Goal: Complete application form

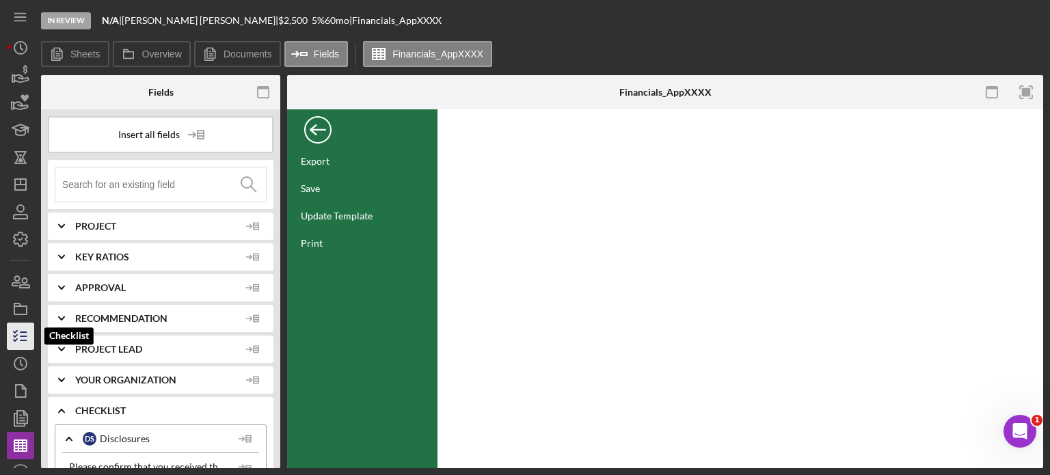
click at [24, 339] on icon "button" at bounding box center [20, 336] width 34 height 34
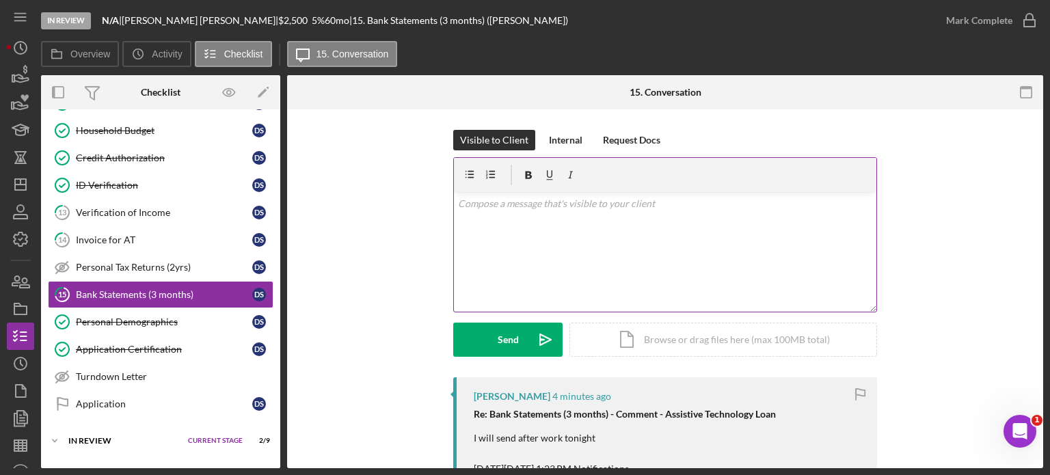
click at [550, 204] on p at bounding box center [665, 203] width 415 height 15
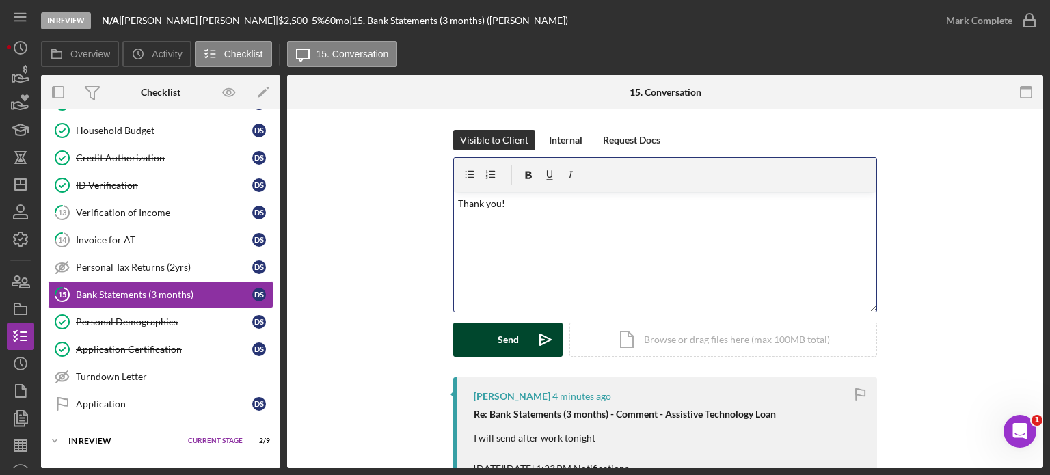
click at [504, 341] on div "Send" at bounding box center [508, 340] width 21 height 34
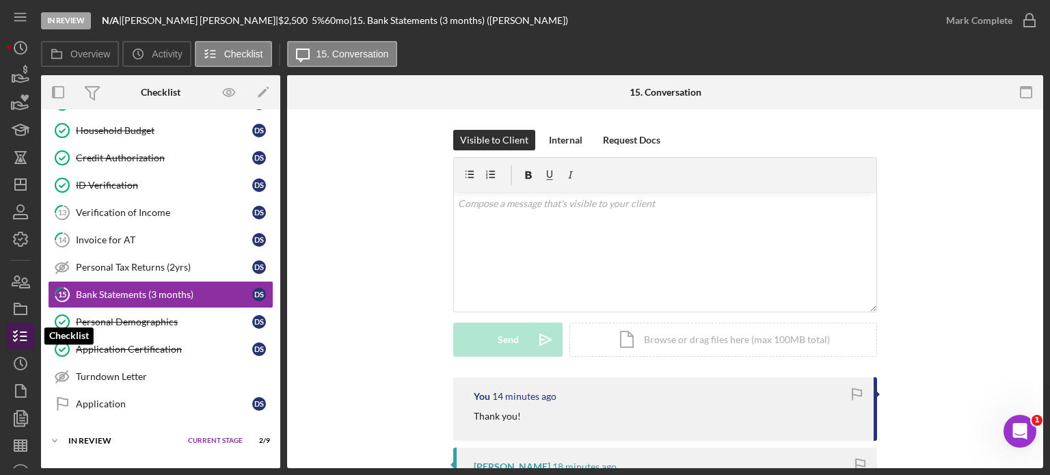
click at [20, 339] on icon "button" at bounding box center [20, 336] width 34 height 34
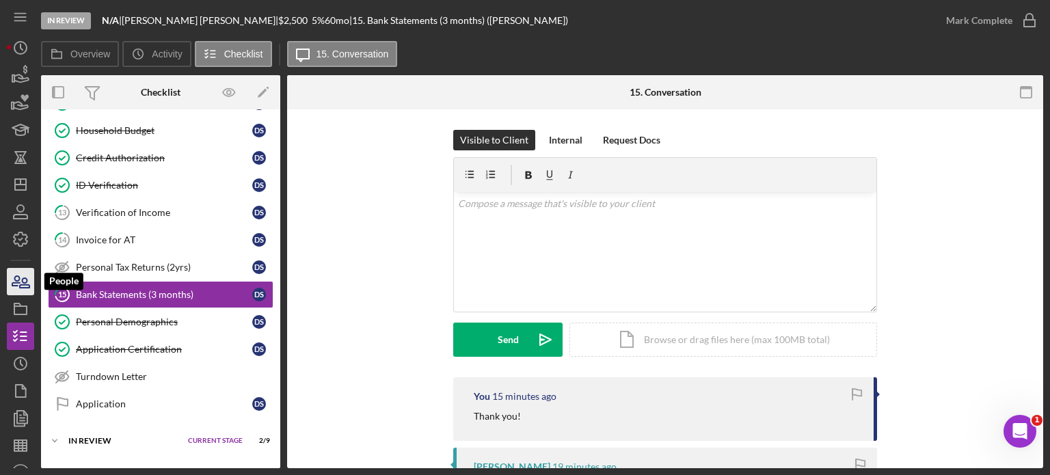
click at [23, 280] on icon "button" at bounding box center [20, 282] width 34 height 34
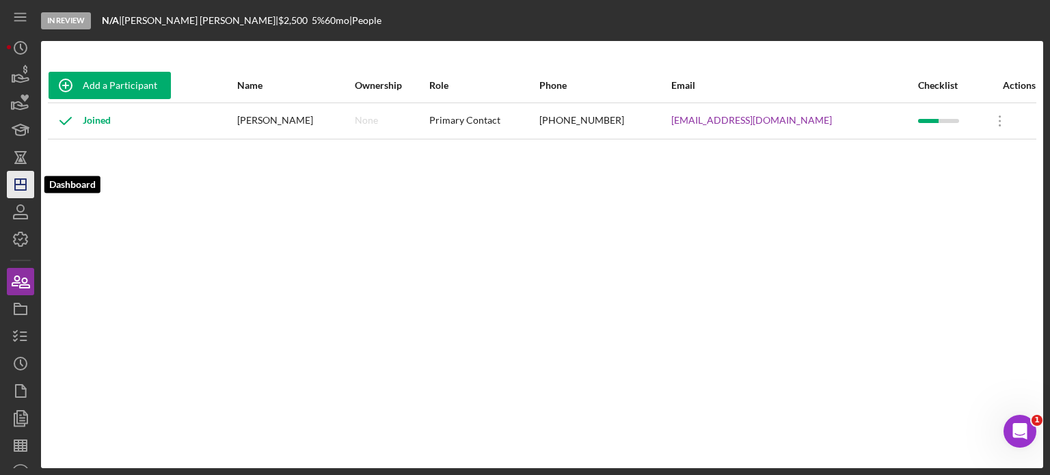
click at [15, 182] on polygon "button" at bounding box center [20, 184] width 11 height 11
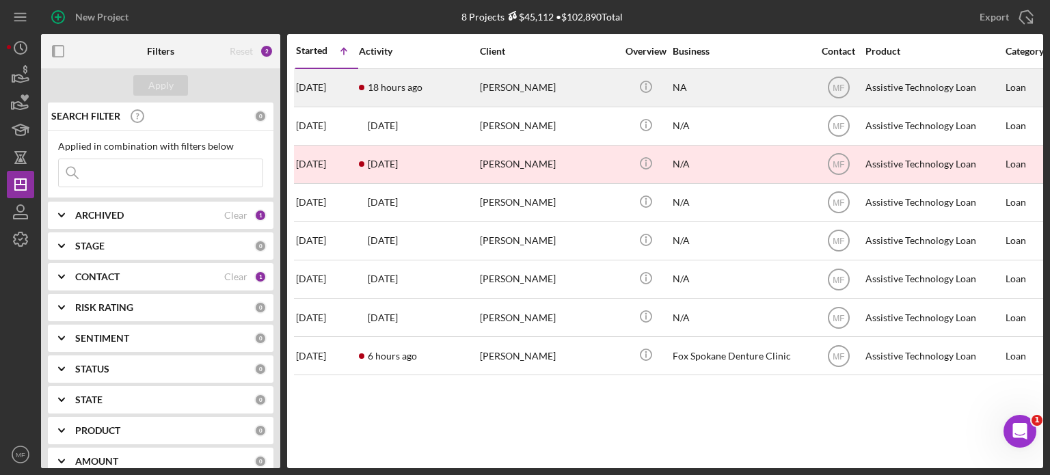
click at [509, 92] on div "[PERSON_NAME]" at bounding box center [548, 88] width 137 height 36
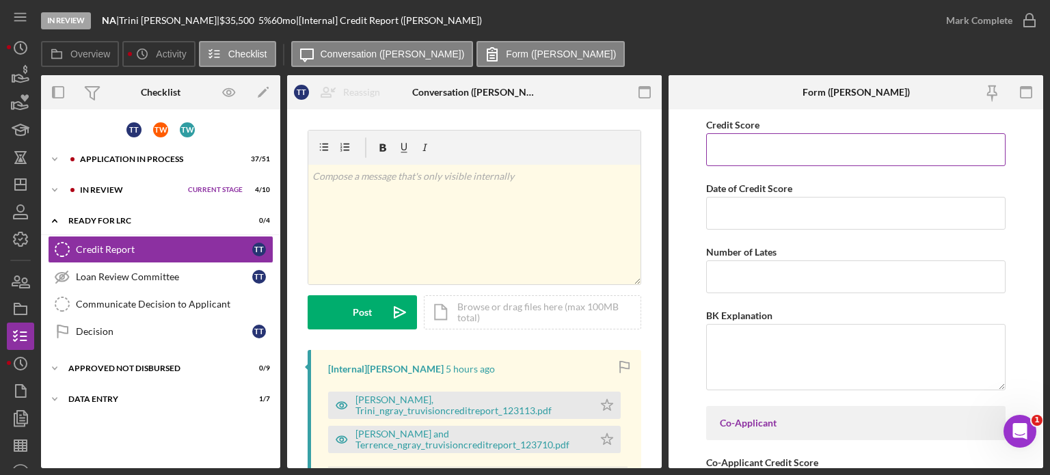
click at [807, 159] on input "Credit Score" at bounding box center [855, 149] width 299 height 33
type input "850"
drag, startPoint x: 770, startPoint y: 149, endPoint x: 673, endPoint y: 143, distance: 98.0
click at [673, 143] on form "Credit Score 850 Date of Credit Score Number of Lates BK Explanation Co-Applica…" at bounding box center [856, 288] width 375 height 359
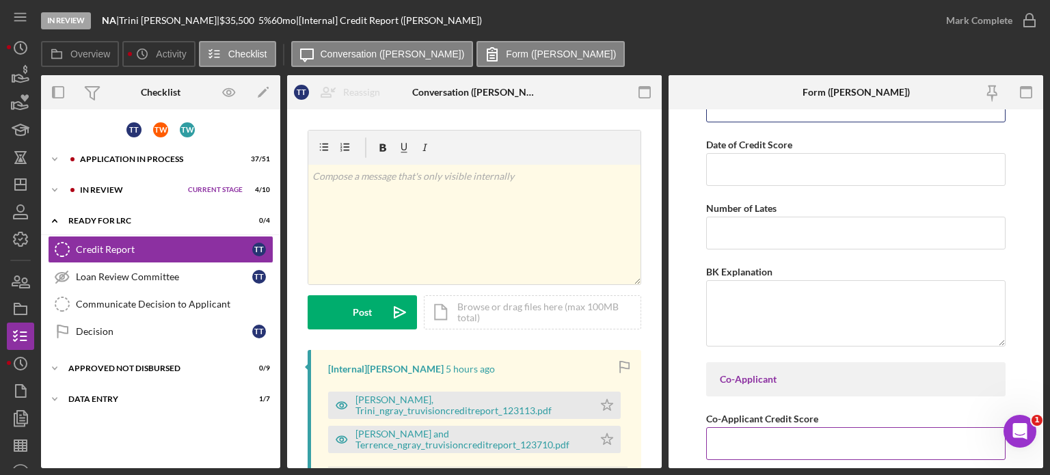
scroll to position [84, 0]
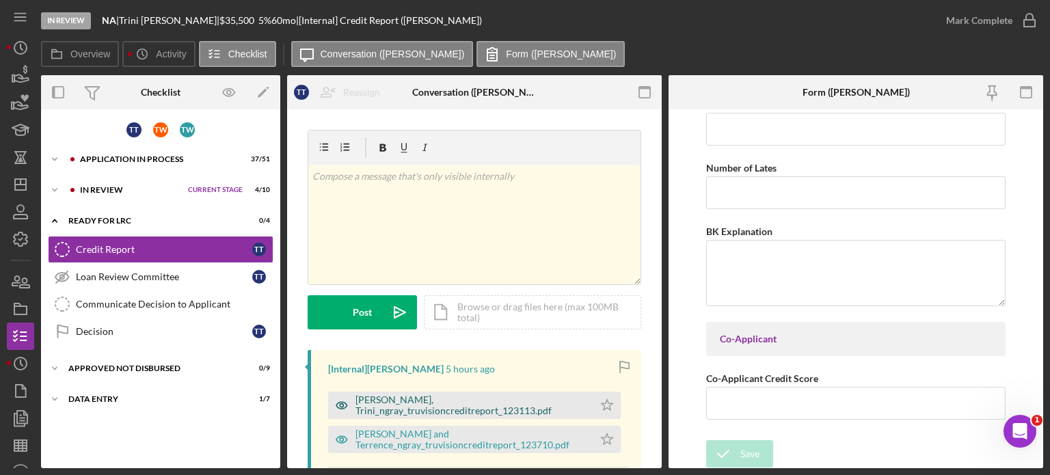
click at [427, 401] on div "[PERSON_NAME], Trini_ngray_truvisioncreditreport_123113.pdf" at bounding box center [470, 405] width 231 height 22
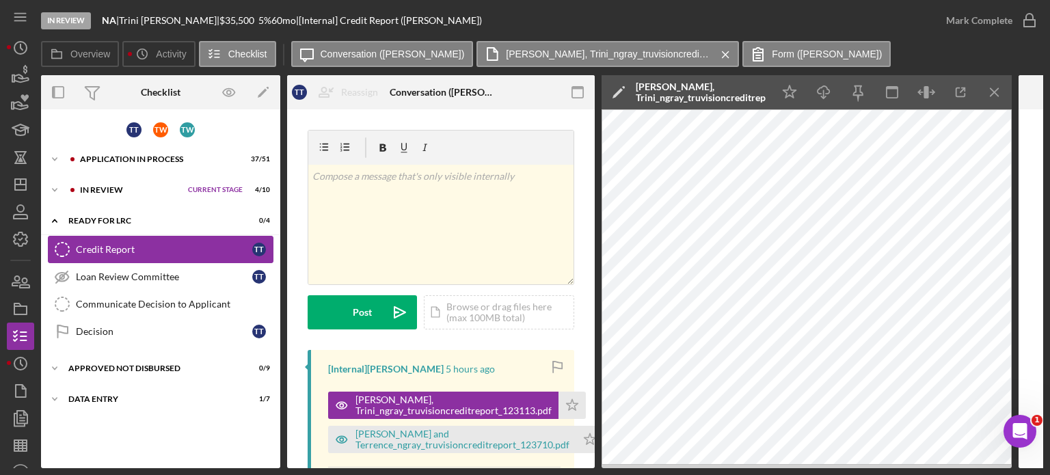
click at [134, 248] on div "Credit Report" at bounding box center [164, 249] width 176 height 11
click at [1004, 88] on icon "Icon/Menu Close" at bounding box center [995, 92] width 31 height 31
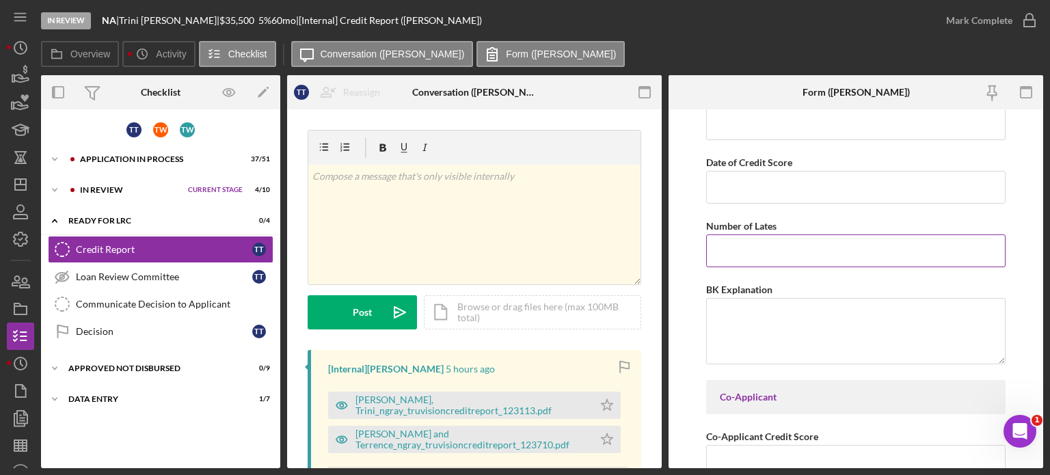
scroll to position [0, 0]
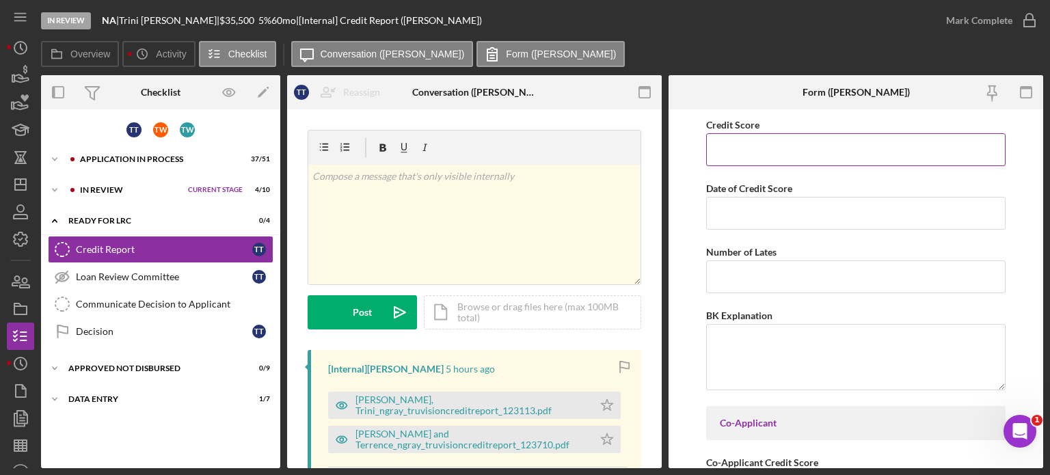
click at [751, 150] on input "Credit Score" at bounding box center [855, 149] width 299 height 33
click at [749, 153] on input "Credit Score" at bounding box center [855, 149] width 299 height 33
type input "8"
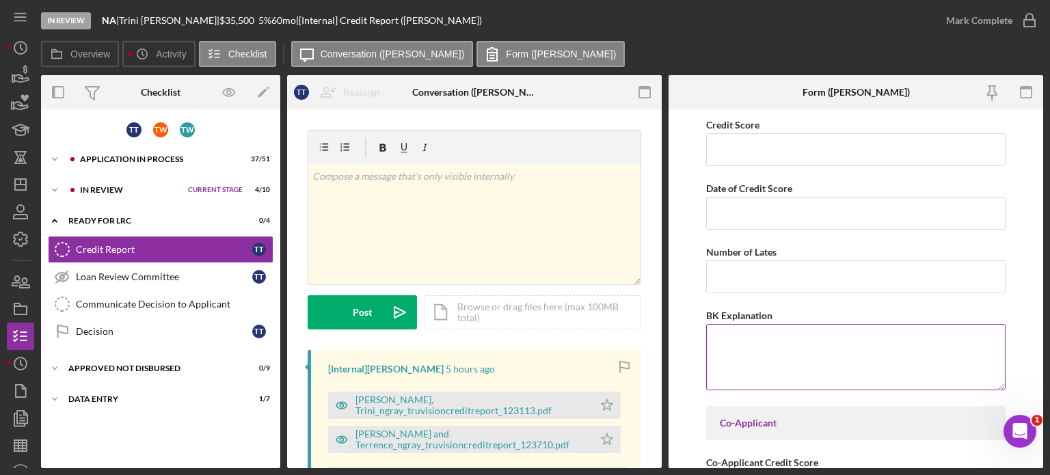
click at [782, 343] on textarea "BK Explanation" at bounding box center [855, 357] width 299 height 66
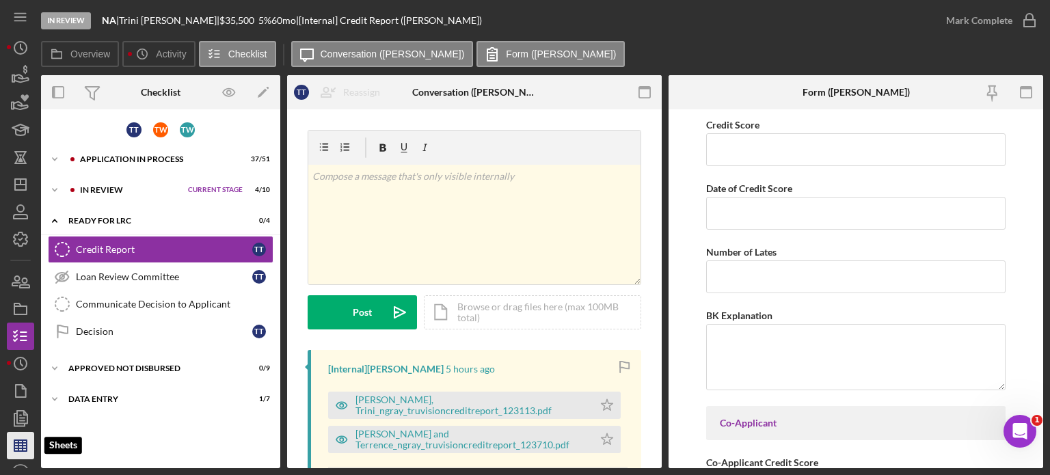
click at [23, 448] on line "button" at bounding box center [20, 448] width 12 height 0
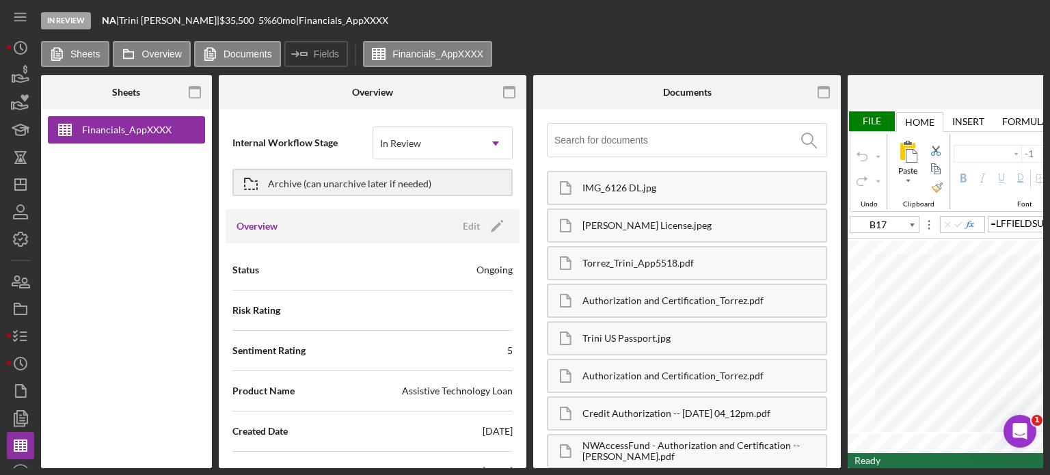
type input "Arial"
type input "10"
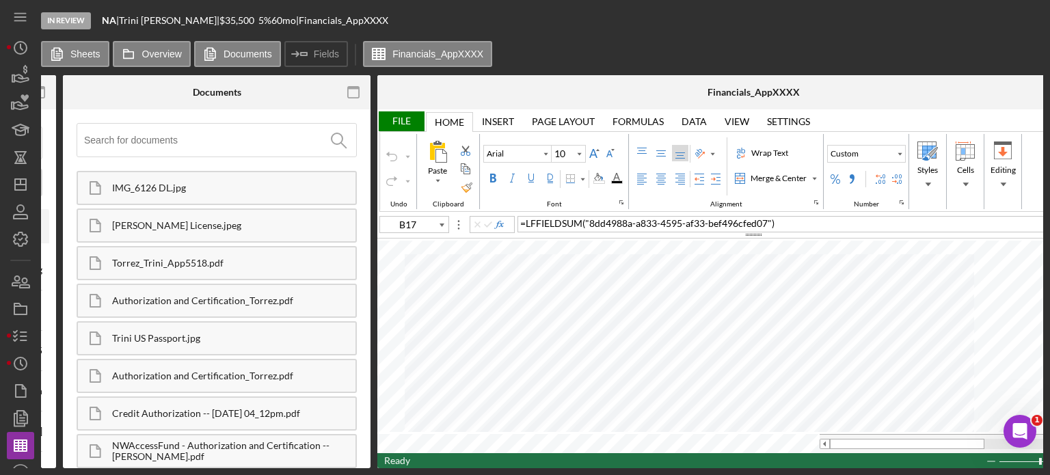
scroll to position [0, 556]
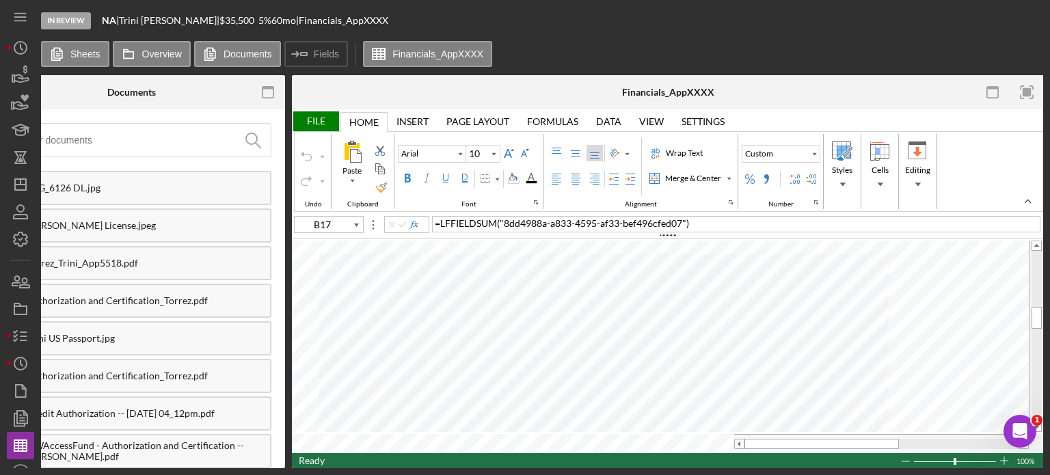
type input "A1"
type input "Calibri"
type input "11"
type input "B17"
type input "Arial"
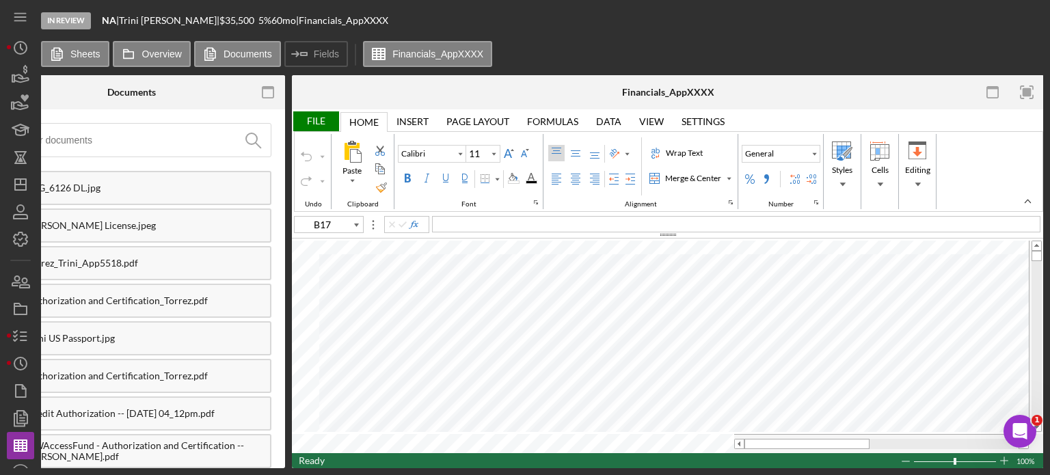
type input "10"
type input "A1"
type input "Calibri"
type input "11"
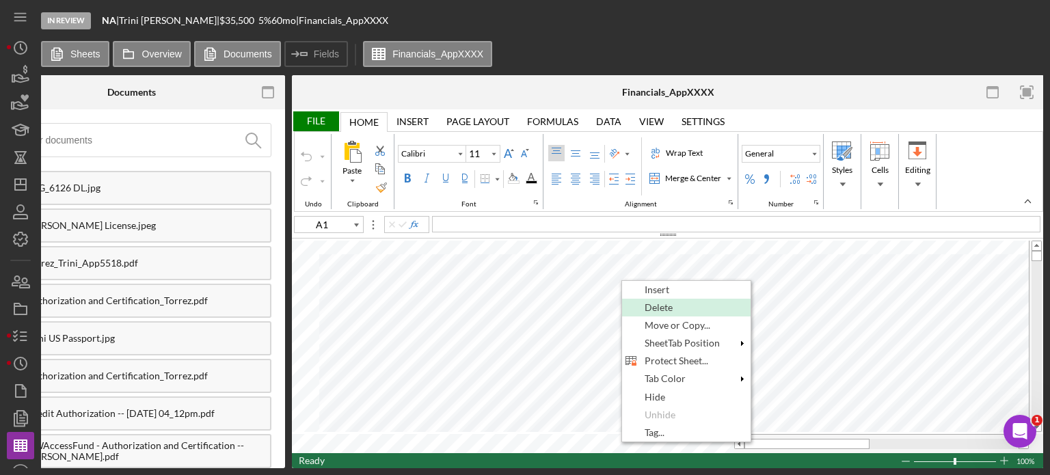
click at [660, 304] on span "Delete" at bounding box center [667, 307] width 44 height 11
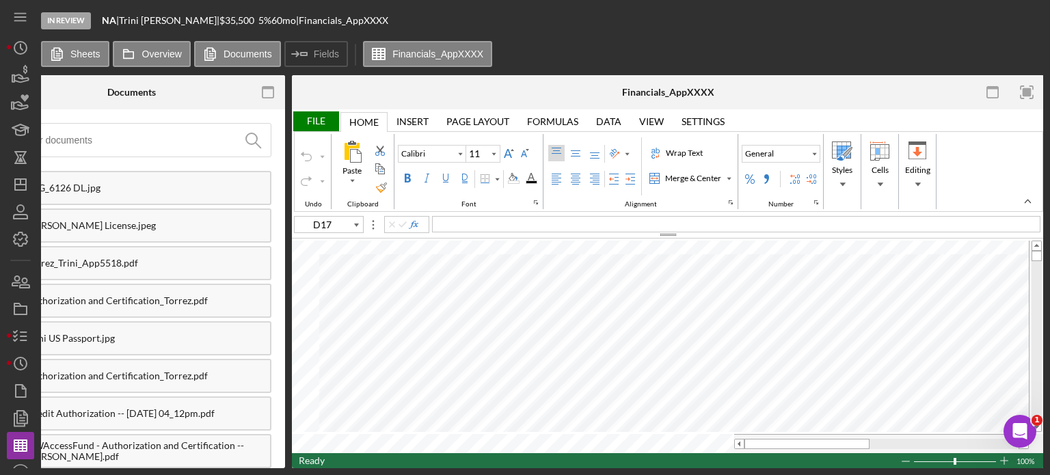
type input "B17"
type input "Arial"
type input "10"
type input "D17"
type input "Calibri"
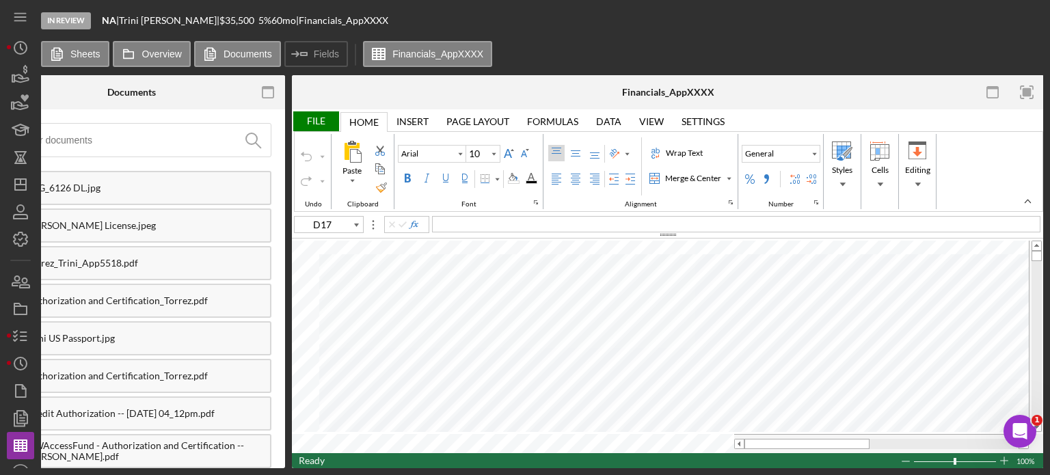
type input "11"
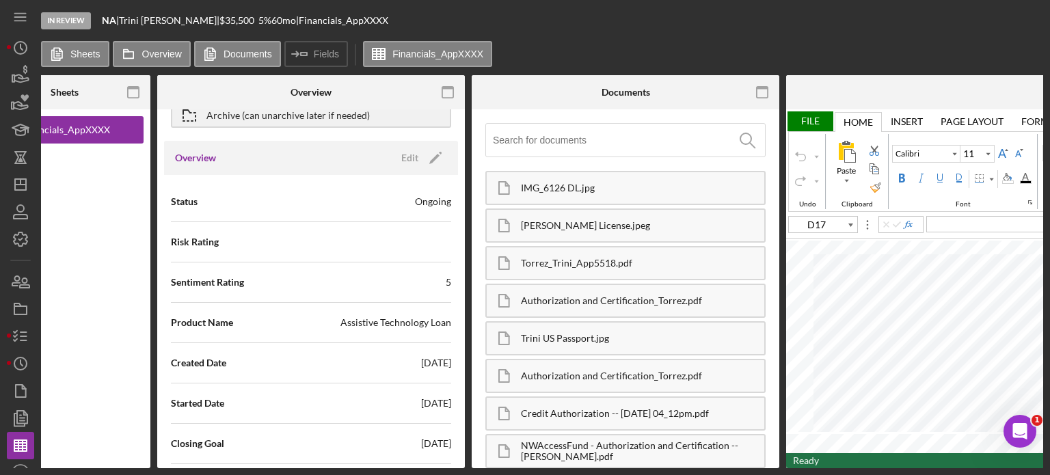
scroll to position [0, 0]
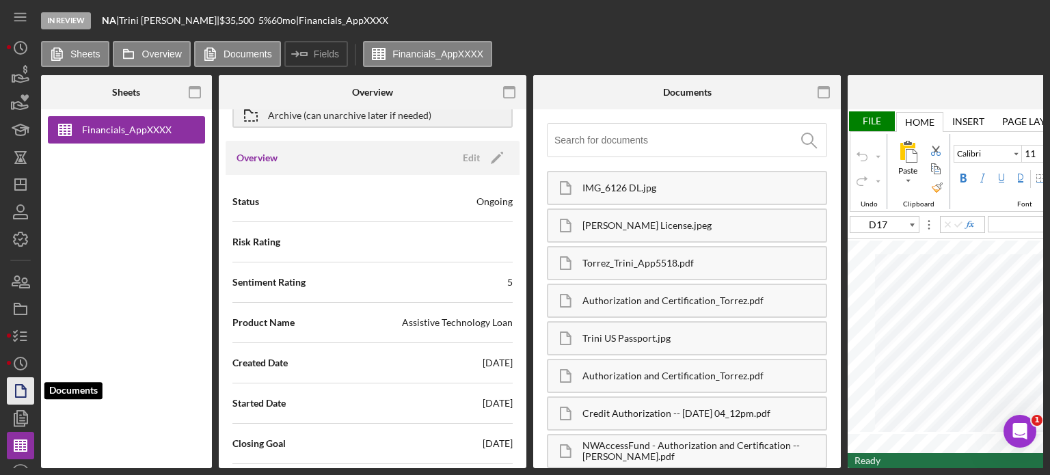
click at [19, 393] on icon "button" at bounding box center [20, 391] width 34 height 34
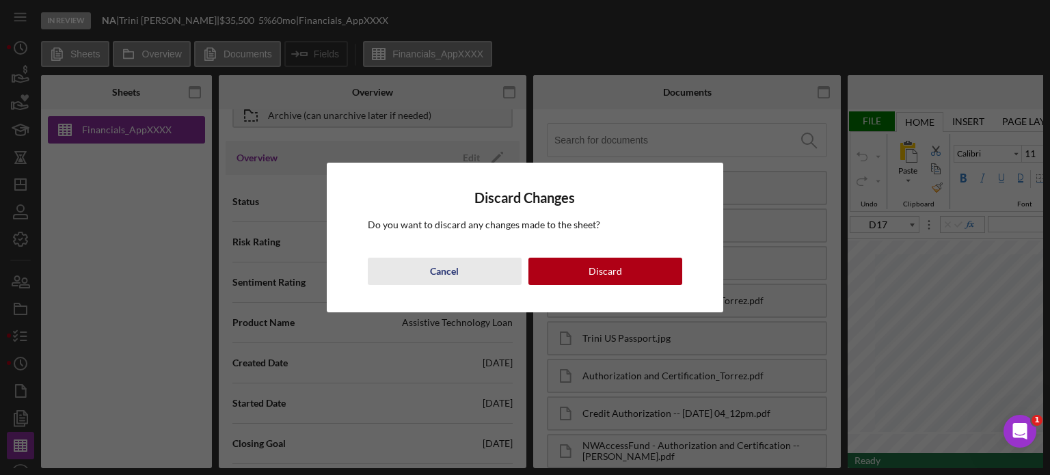
click at [451, 273] on div "Cancel" at bounding box center [444, 271] width 29 height 27
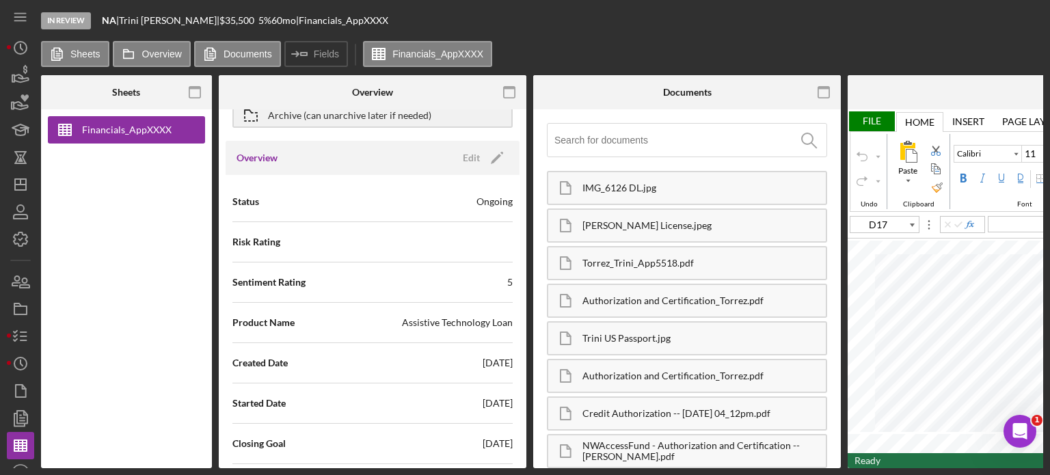
click at [872, 120] on div "File" at bounding box center [871, 121] width 47 height 20
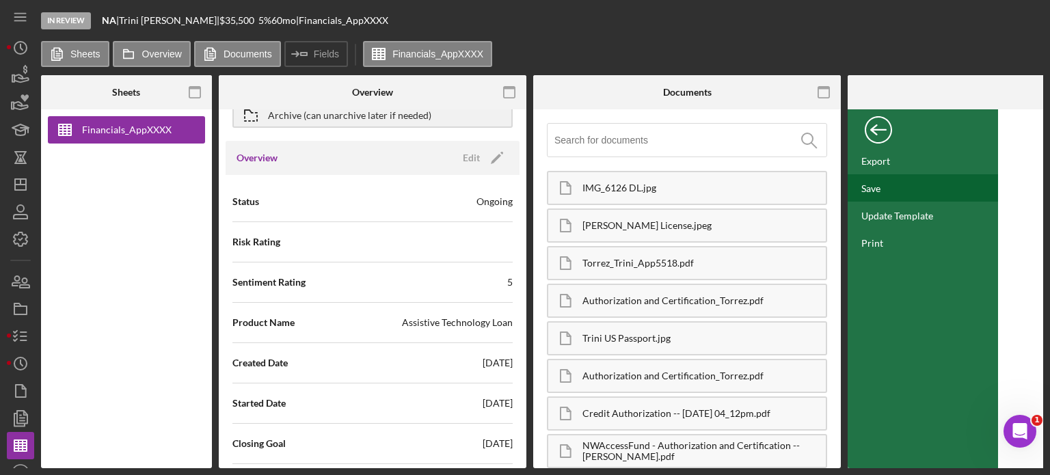
click at [880, 184] on div "Save" at bounding box center [870, 189] width 19 height 12
click at [27, 390] on icon "button" at bounding box center [20, 391] width 34 height 34
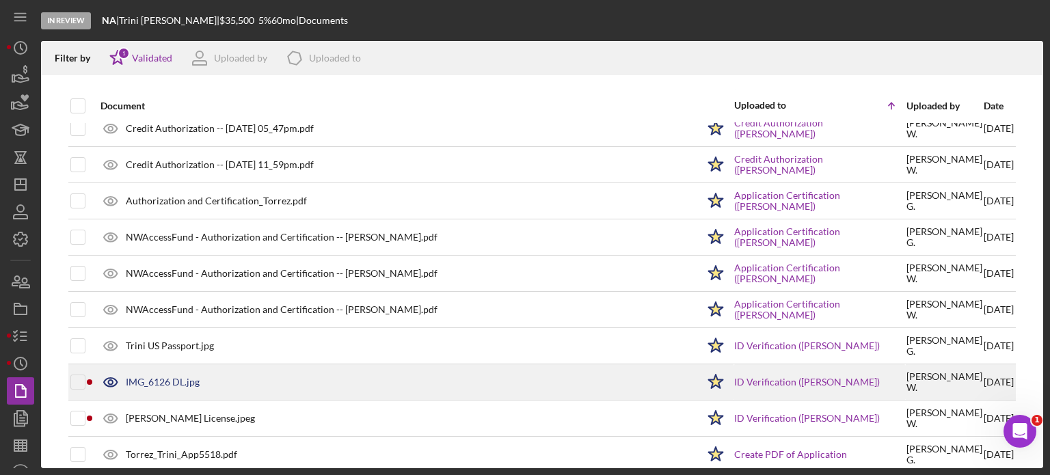
scroll to position [101, 0]
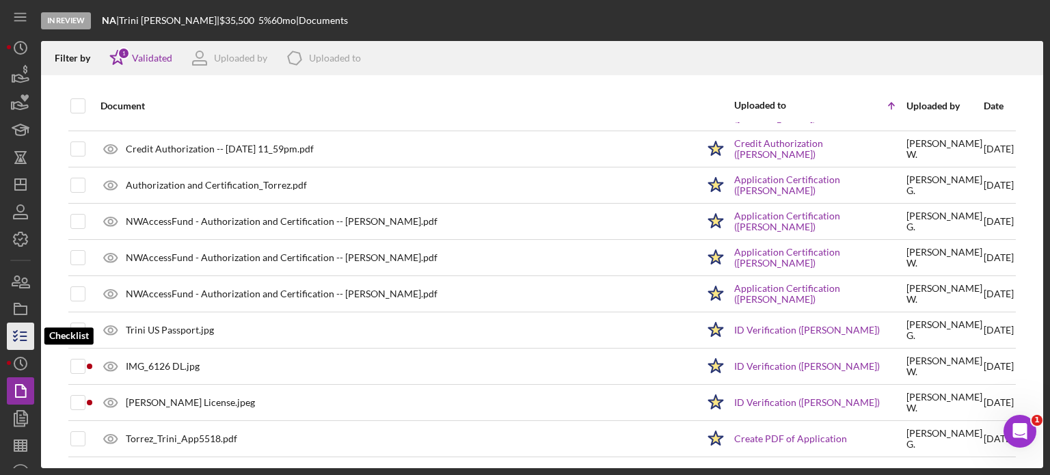
click at [18, 341] on icon "button" at bounding box center [20, 336] width 34 height 34
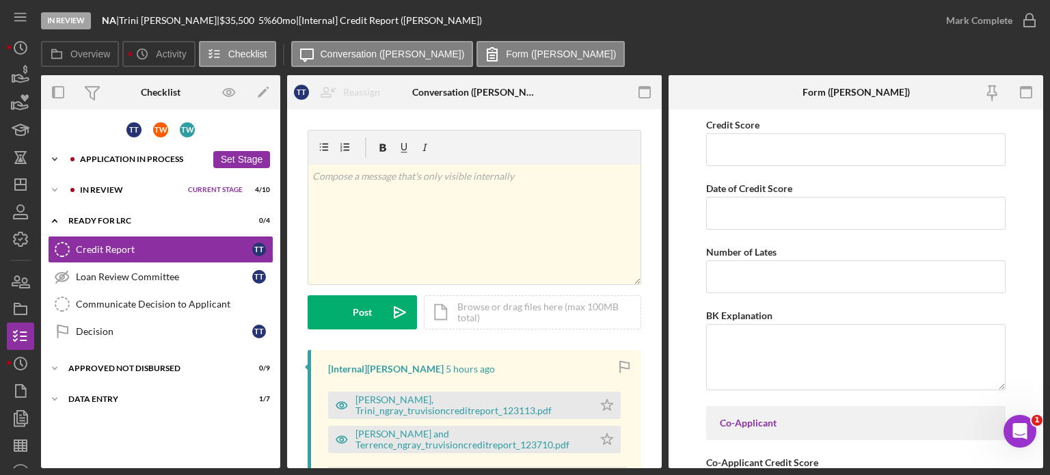
click at [143, 157] on div "Application In Process" at bounding box center [143, 159] width 126 height 8
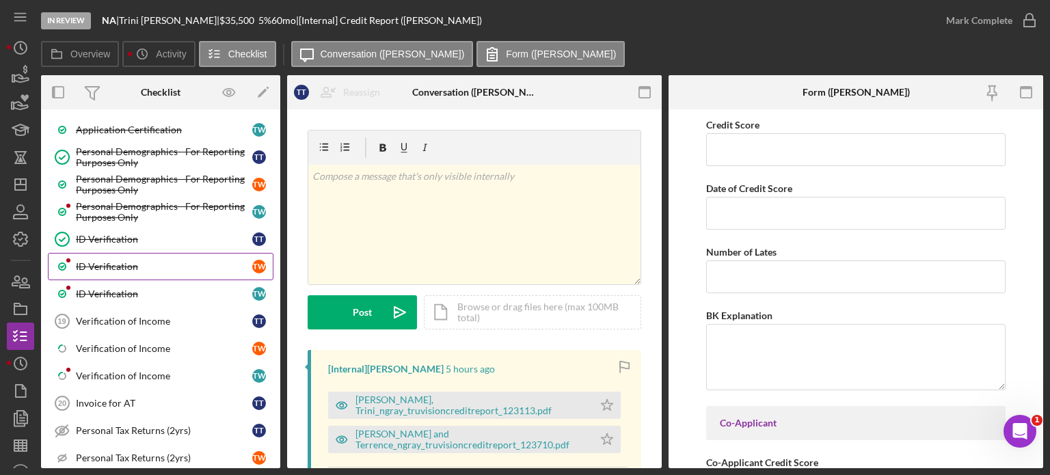
scroll to position [957, 0]
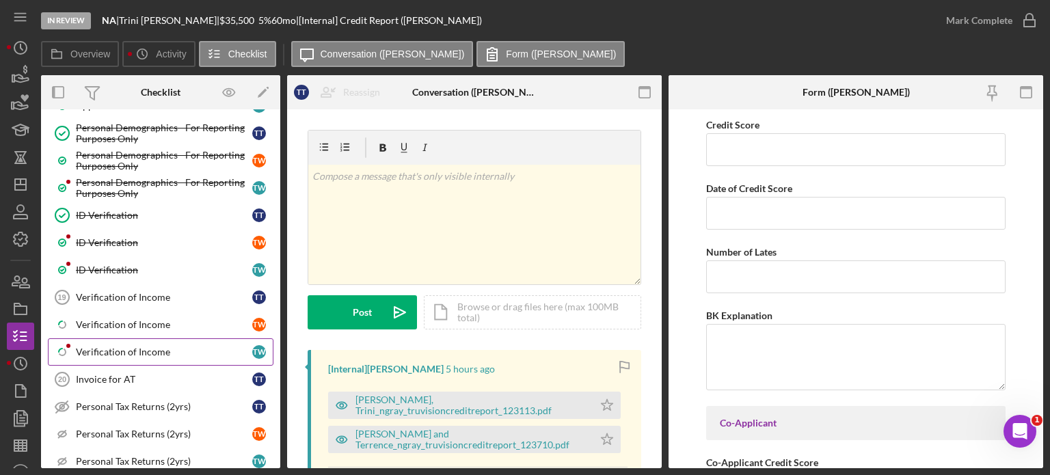
click at [131, 347] on div "Verification of Income" at bounding box center [164, 352] width 176 height 11
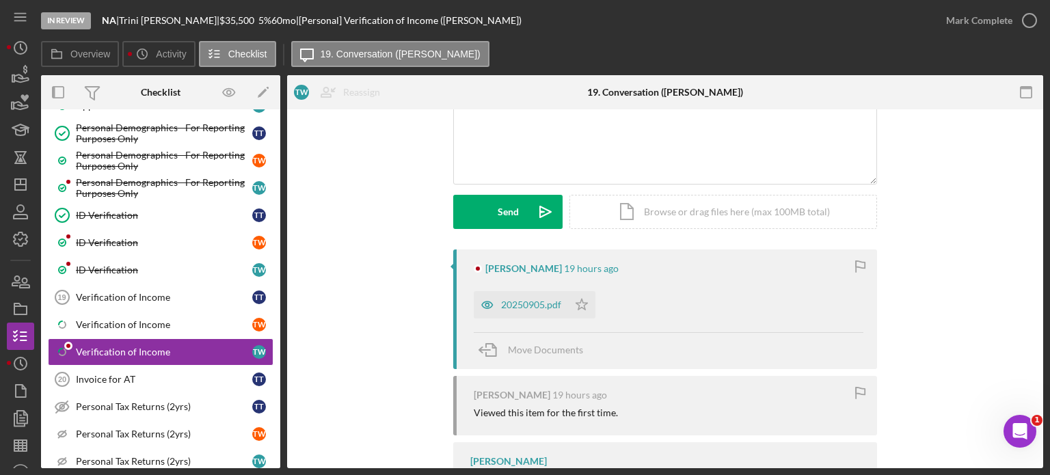
scroll to position [137, 0]
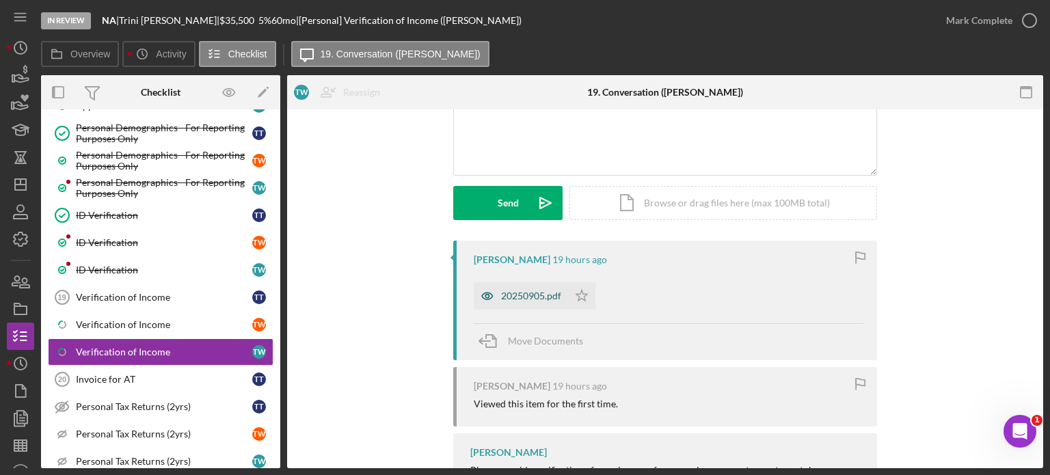
click at [517, 295] on div "20250905.pdf" at bounding box center [531, 296] width 60 height 11
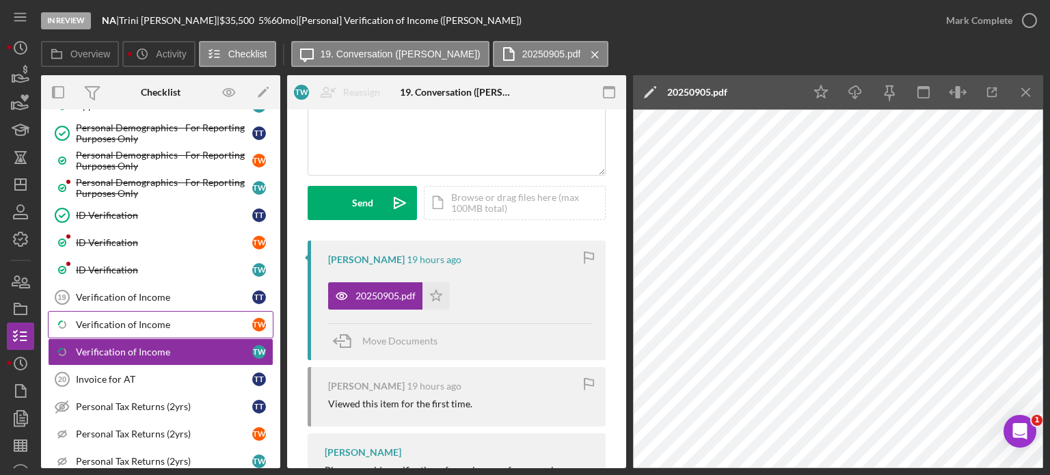
click at [139, 319] on div "Verification of Income" at bounding box center [164, 324] width 176 height 11
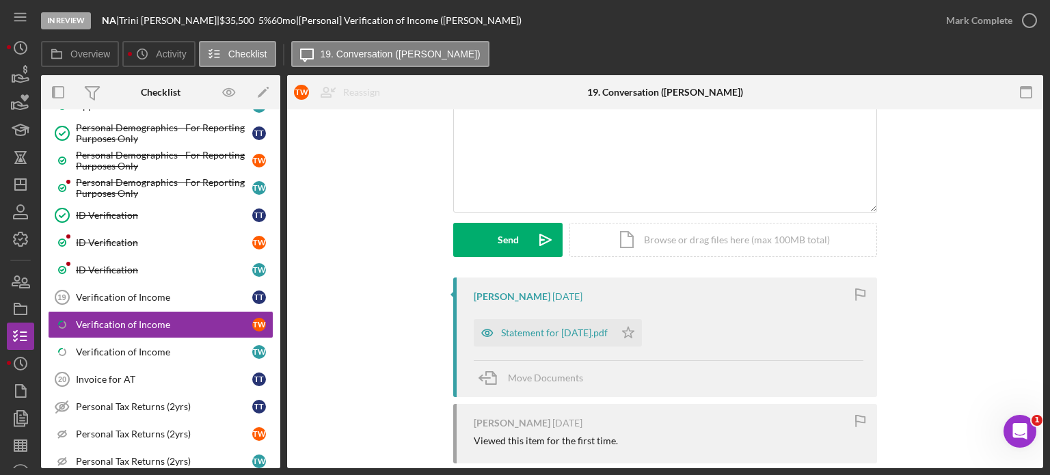
scroll to position [68, 0]
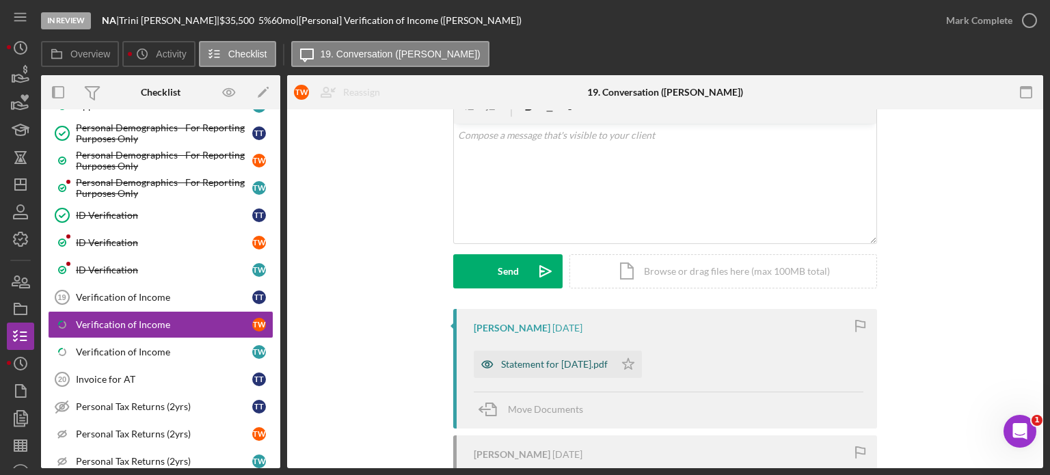
click at [553, 362] on div "Statement for [DATE].pdf" at bounding box center [554, 364] width 107 height 11
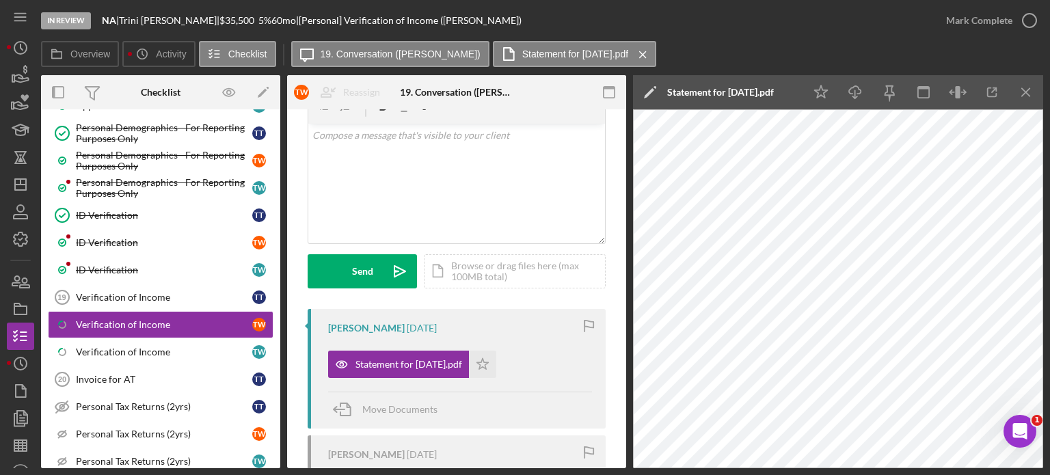
click at [736, 33] on div "In Review NA | [PERSON_NAME] | $35,500 $12,425 5 % 60 mo | [Personal] Verificat…" at bounding box center [486, 20] width 891 height 41
click at [767, 40] on div "In Review NA | [PERSON_NAME] | $35,500 $12,425 5 % 60 mo | [Personal] Verificat…" at bounding box center [486, 20] width 891 height 41
click at [755, 21] on div "In Review NA | [PERSON_NAME] | $35,500 $12,425 5 % 60 mo | [Personal] Verificat…" at bounding box center [486, 20] width 891 height 41
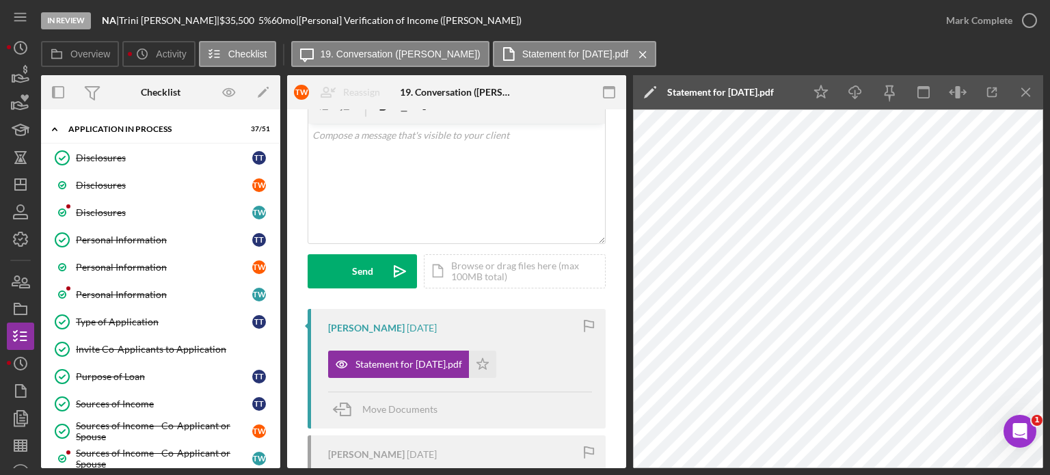
scroll to position [0, 0]
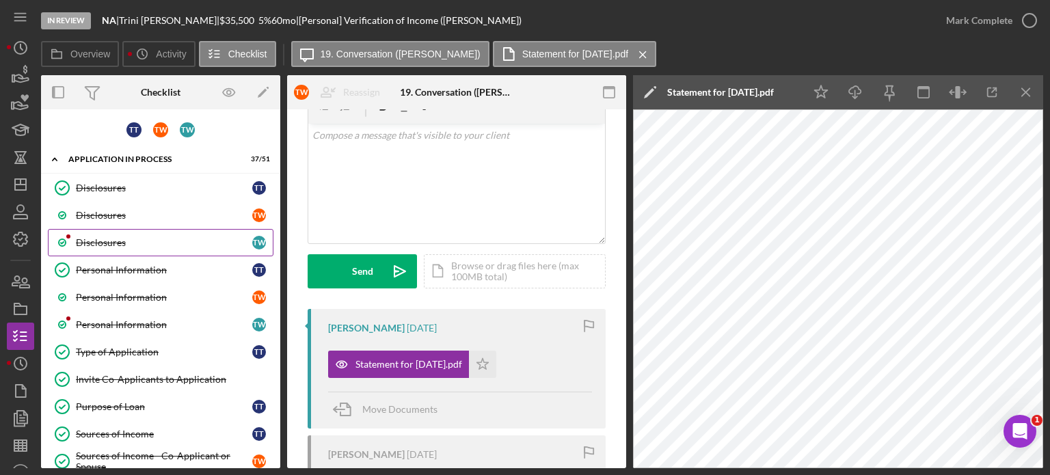
click at [109, 242] on div "Disclosures" at bounding box center [164, 242] width 176 height 11
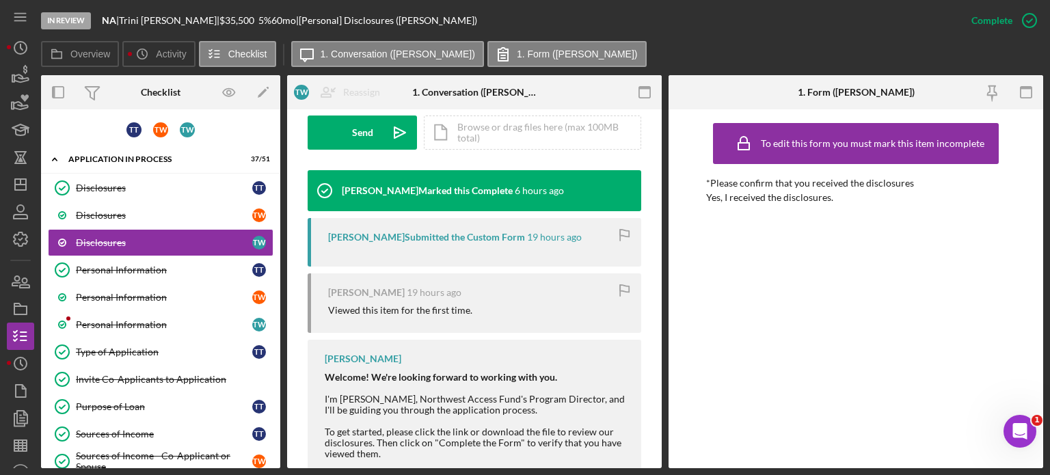
scroll to position [479, 0]
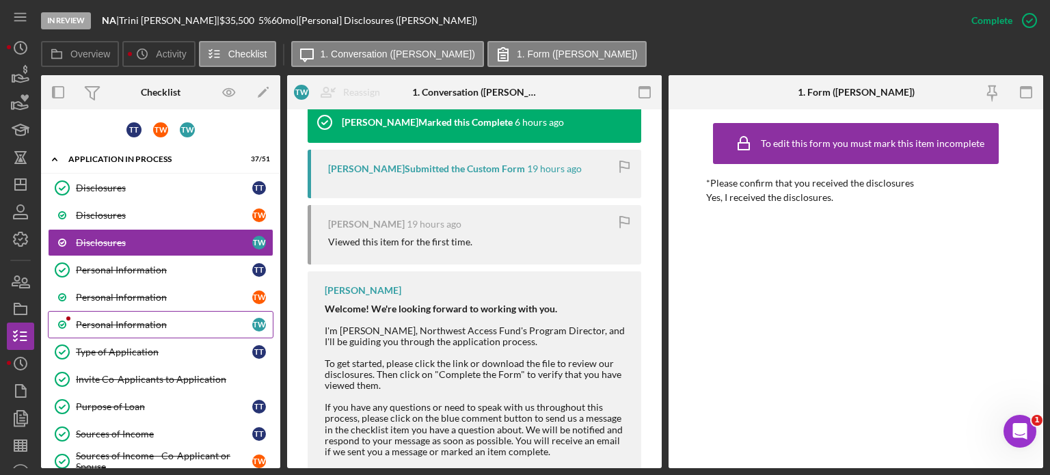
click at [146, 319] on div "Personal Information" at bounding box center [164, 324] width 176 height 11
